Goal: Use online tool/utility: Utilize a website feature to perform a specific function

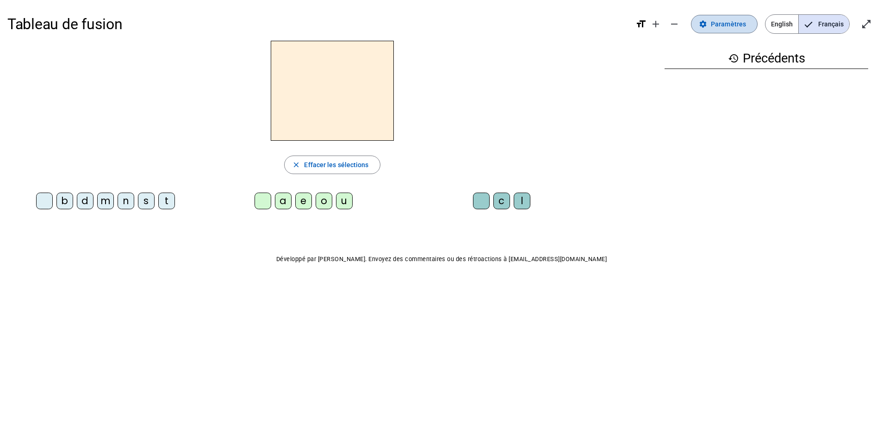
click at [742, 25] on span "Paramètres" at bounding box center [728, 24] width 35 height 11
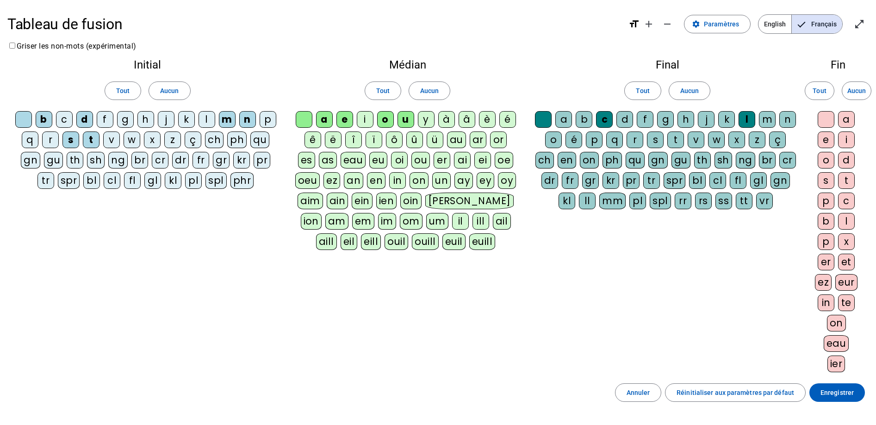
click at [68, 118] on div "c" at bounding box center [64, 119] width 17 height 17
click at [209, 118] on div "l" at bounding box center [207, 119] width 17 height 17
click at [118, 142] on div "v" at bounding box center [111, 139] width 17 height 17
click at [51, 140] on div "r" at bounding box center [50, 139] width 17 height 17
click at [846, 386] on span at bounding box center [837, 392] width 56 height 22
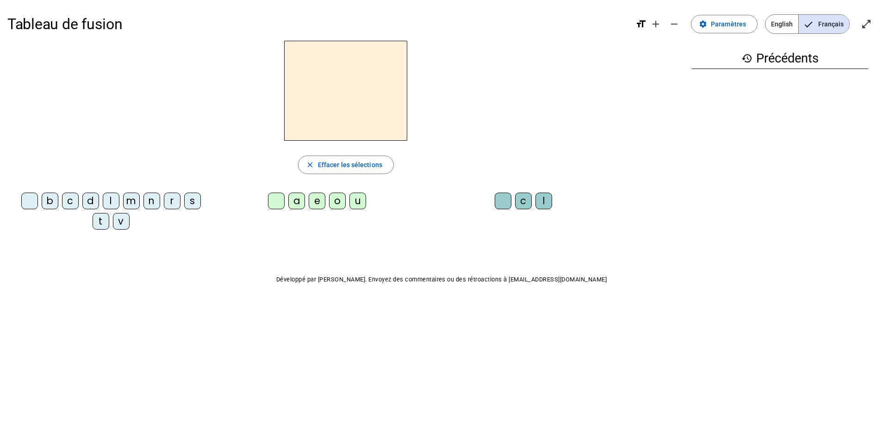
click at [197, 199] on div "s" at bounding box center [192, 201] width 17 height 17
click at [319, 201] on div "e" at bounding box center [317, 201] width 17 height 17
click at [74, 206] on div "c" at bounding box center [70, 201] width 17 height 17
click at [107, 198] on div "l" at bounding box center [111, 201] width 17 height 17
click at [95, 203] on div "d" at bounding box center [90, 201] width 17 height 17
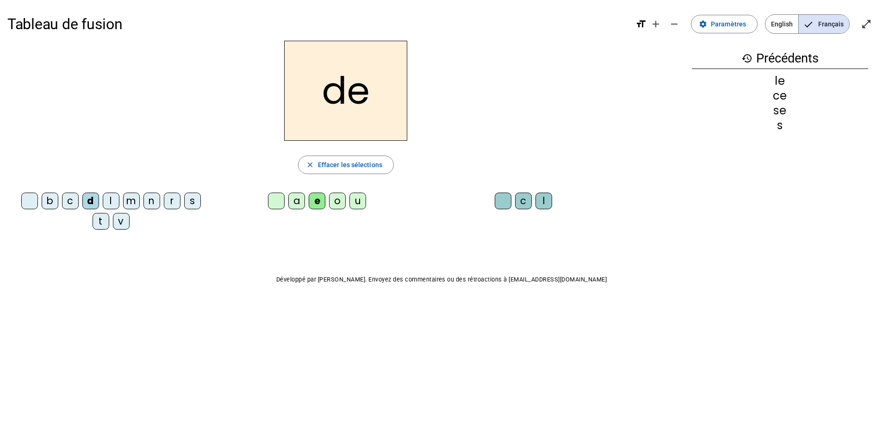
click at [355, 199] on div "u" at bounding box center [357, 201] width 17 height 17
click at [110, 205] on div "l" at bounding box center [111, 201] width 17 height 17
click at [121, 221] on div "v" at bounding box center [121, 221] width 17 height 17
click at [194, 200] on div "s" at bounding box center [192, 201] width 17 height 17
click at [525, 201] on div "c" at bounding box center [523, 201] width 17 height 17
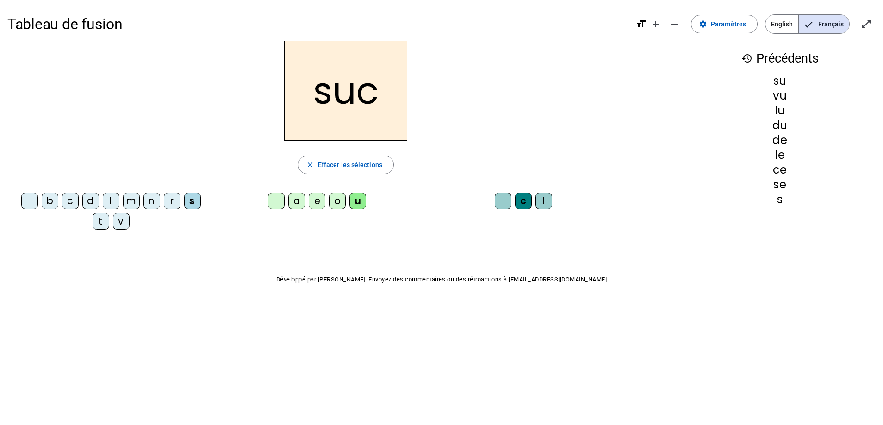
click at [320, 204] on div "e" at bounding box center [317, 201] width 17 height 17
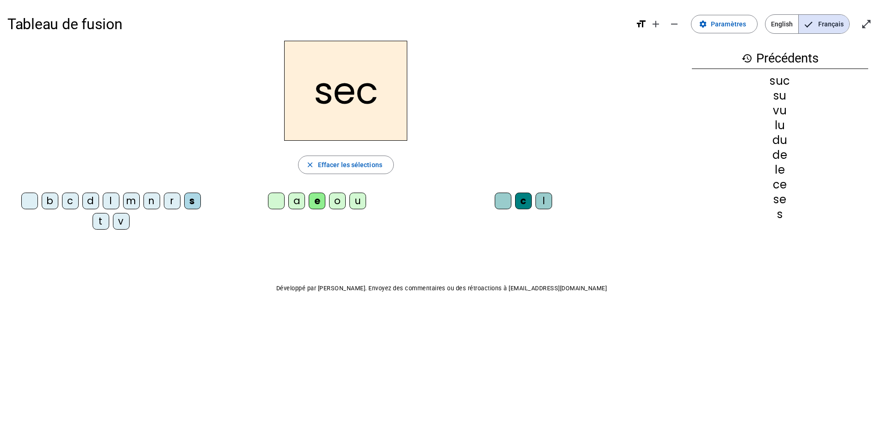
click at [302, 202] on div "a" at bounding box center [296, 201] width 17 height 17
click at [112, 198] on div "l" at bounding box center [111, 201] width 17 height 17
click at [40, 202] on letter-bubble at bounding box center [31, 203] width 20 height 20
click at [57, 200] on div "b" at bounding box center [50, 201] width 17 height 17
click at [95, 221] on div "t" at bounding box center [101, 221] width 17 height 17
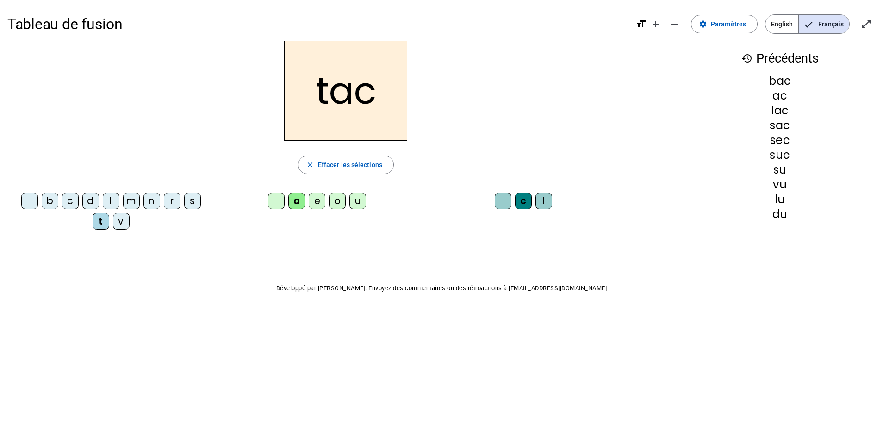
click at [338, 197] on div "o" at bounding box center [337, 201] width 17 height 17
click at [174, 203] on div "r" at bounding box center [172, 201] width 17 height 17
click at [188, 198] on div "s" at bounding box center [192, 201] width 17 height 17
click at [554, 196] on letter-bubble "l" at bounding box center [545, 203] width 20 height 20
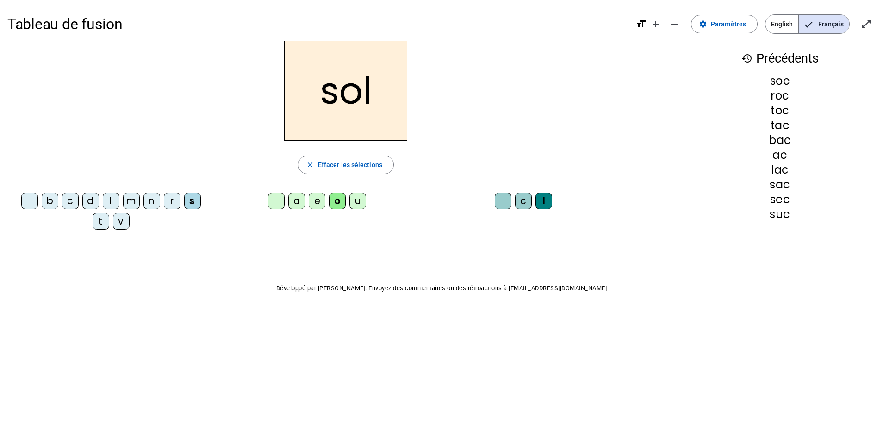
click at [542, 200] on div "l" at bounding box center [543, 201] width 17 height 17
click at [52, 197] on div "b" at bounding box center [50, 201] width 17 height 17
